Goal: Find specific page/section: Find specific page/section

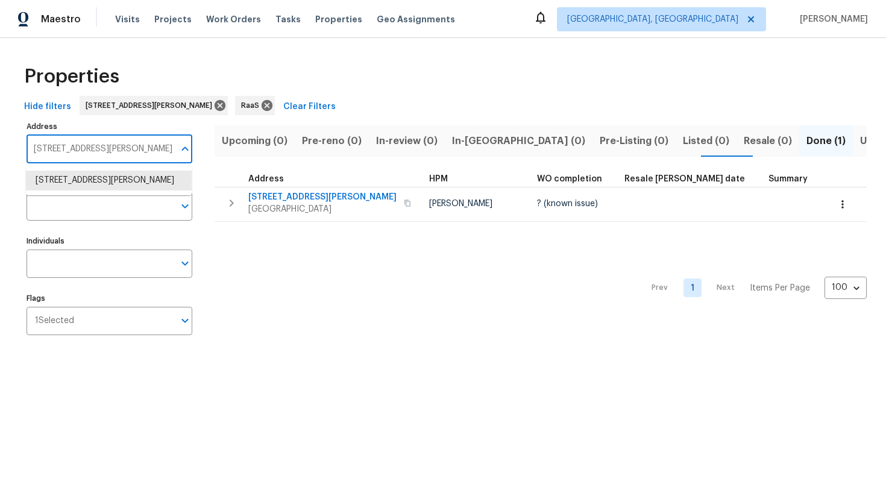
click at [129, 135] on input "[STREET_ADDRESS][PERSON_NAME]" at bounding box center [101, 149] width 148 height 28
type input "[STREET_ADDRESS][PERSON_NAME]"
click at [92, 184] on li "[STREET_ADDRESS][PERSON_NAME]" at bounding box center [109, 180] width 166 height 20
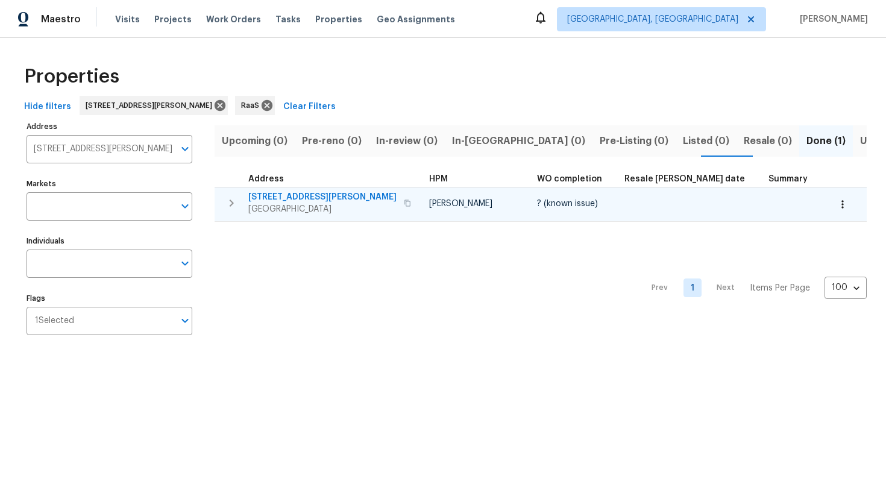
click at [357, 204] on span "[GEOGRAPHIC_DATA]" at bounding box center [322, 209] width 148 height 12
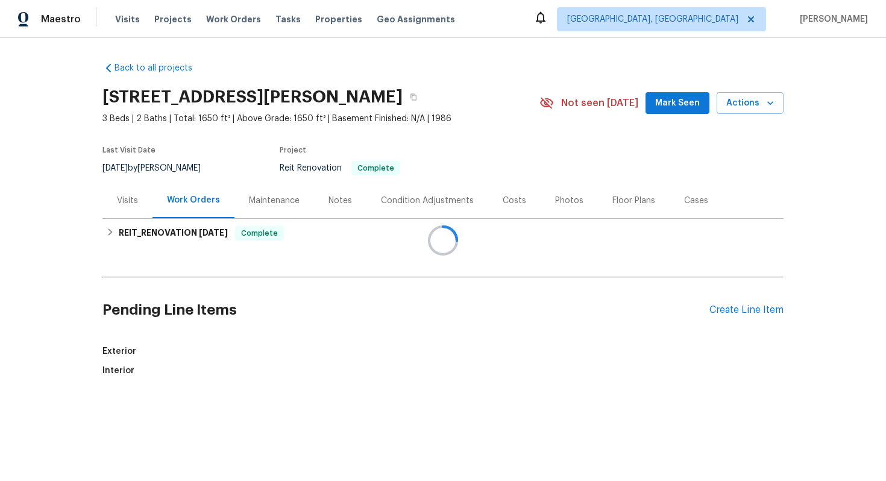
click at [502, 198] on div at bounding box center [443, 240] width 886 height 481
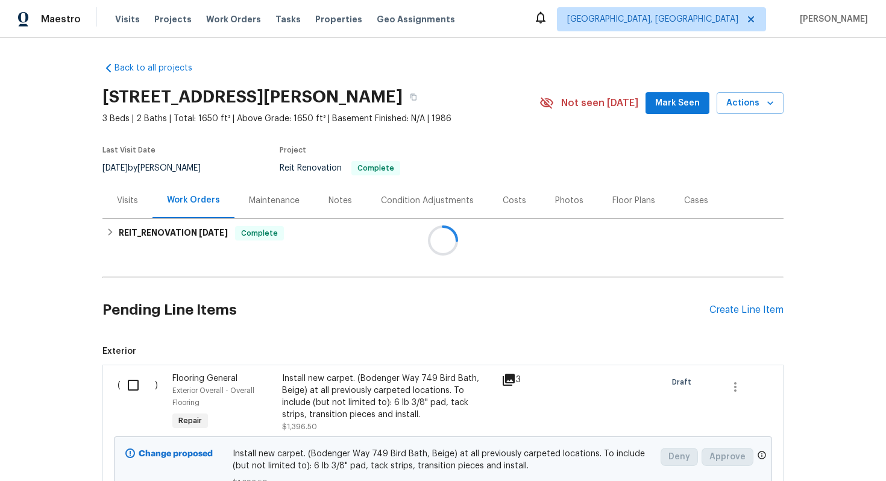
click at [502, 201] on div at bounding box center [443, 240] width 886 height 481
click at [509, 199] on div "Costs" at bounding box center [513, 201] width 23 height 12
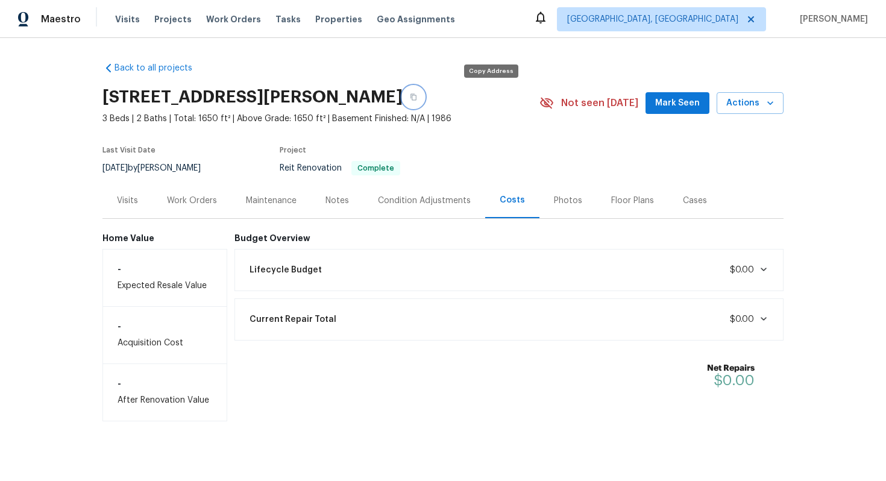
click at [424, 96] on button "button" at bounding box center [413, 97] width 22 height 22
